Goal: Obtain resource: Obtain resource

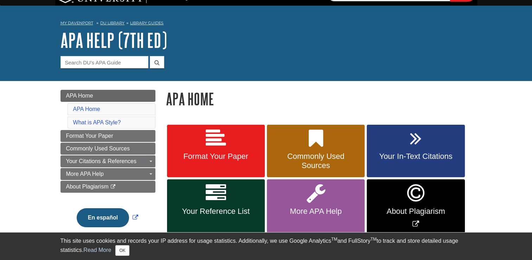
scroll to position [35, 0]
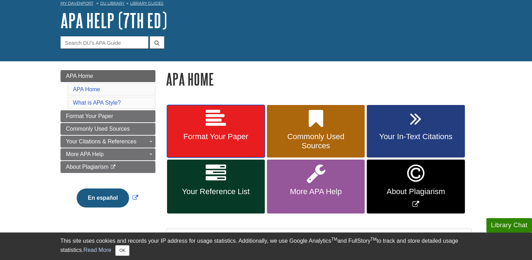
click at [208, 140] on span "Format Your Paper" at bounding box center [215, 136] width 87 height 9
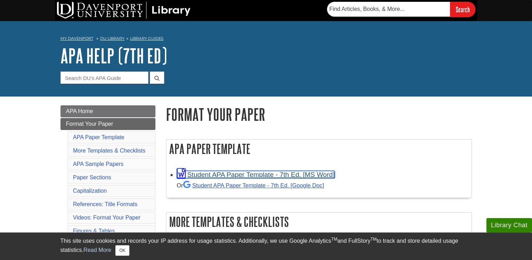
click at [227, 173] on link "Student APA Paper Template - 7th Ed. [MS Word]" at bounding box center [256, 174] width 158 height 7
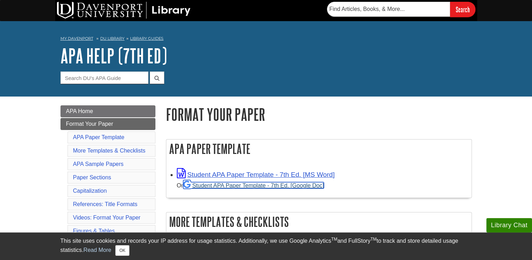
click at [259, 186] on link "Student APA Paper Template - 7th Ed. [Google Doc]" at bounding box center [253, 185] width 141 height 6
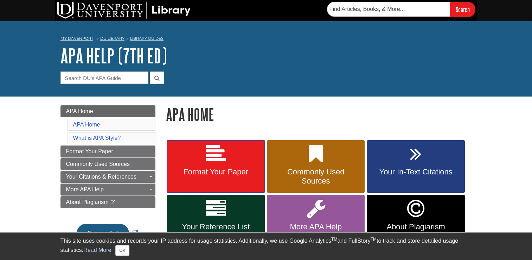
click at [227, 175] on span "Format Your Paper" at bounding box center [215, 171] width 87 height 9
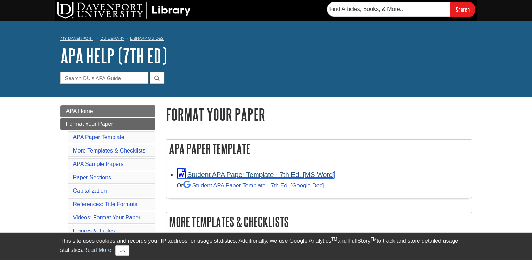
click at [255, 175] on link "Student APA Paper Template - 7th Ed. [MS Word]" at bounding box center [256, 174] width 158 height 7
